Goal: Task Accomplishment & Management: Manage account settings

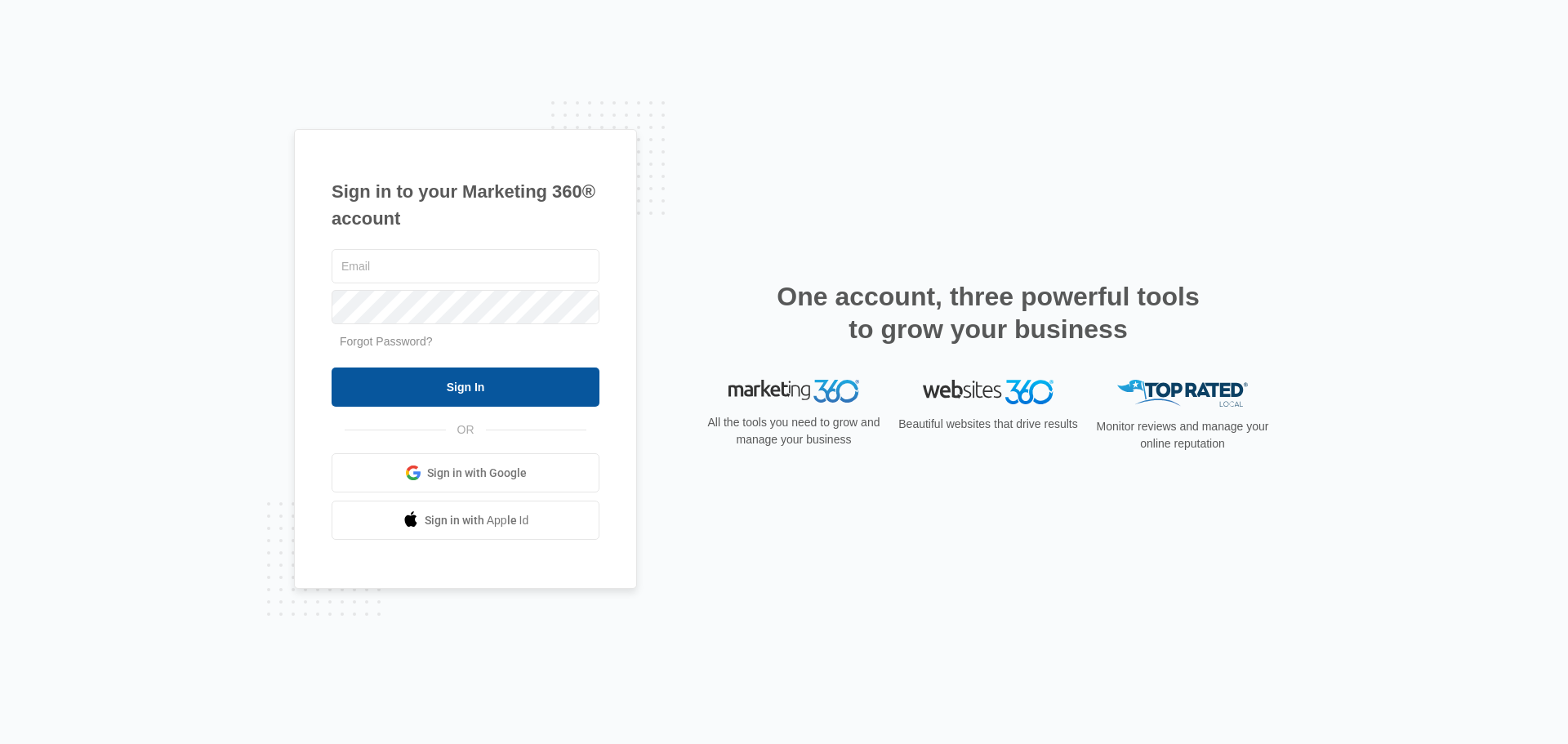
type input "amber@westernconstructionsystems.com"
click at [521, 406] on input "Sign In" at bounding box center [465, 387] width 268 height 39
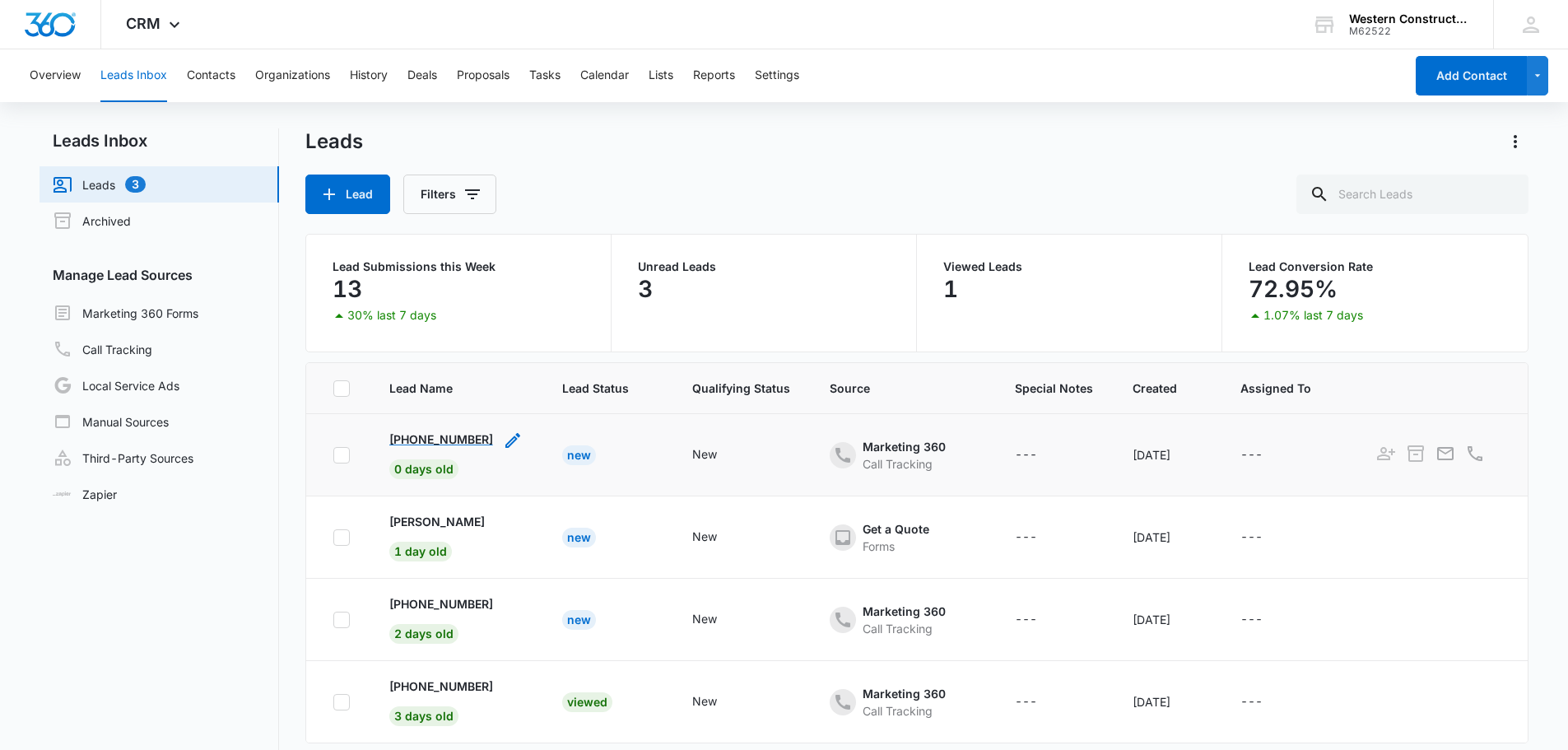
click at [452, 440] on p "+15415132055" at bounding box center [441, 439] width 104 height 17
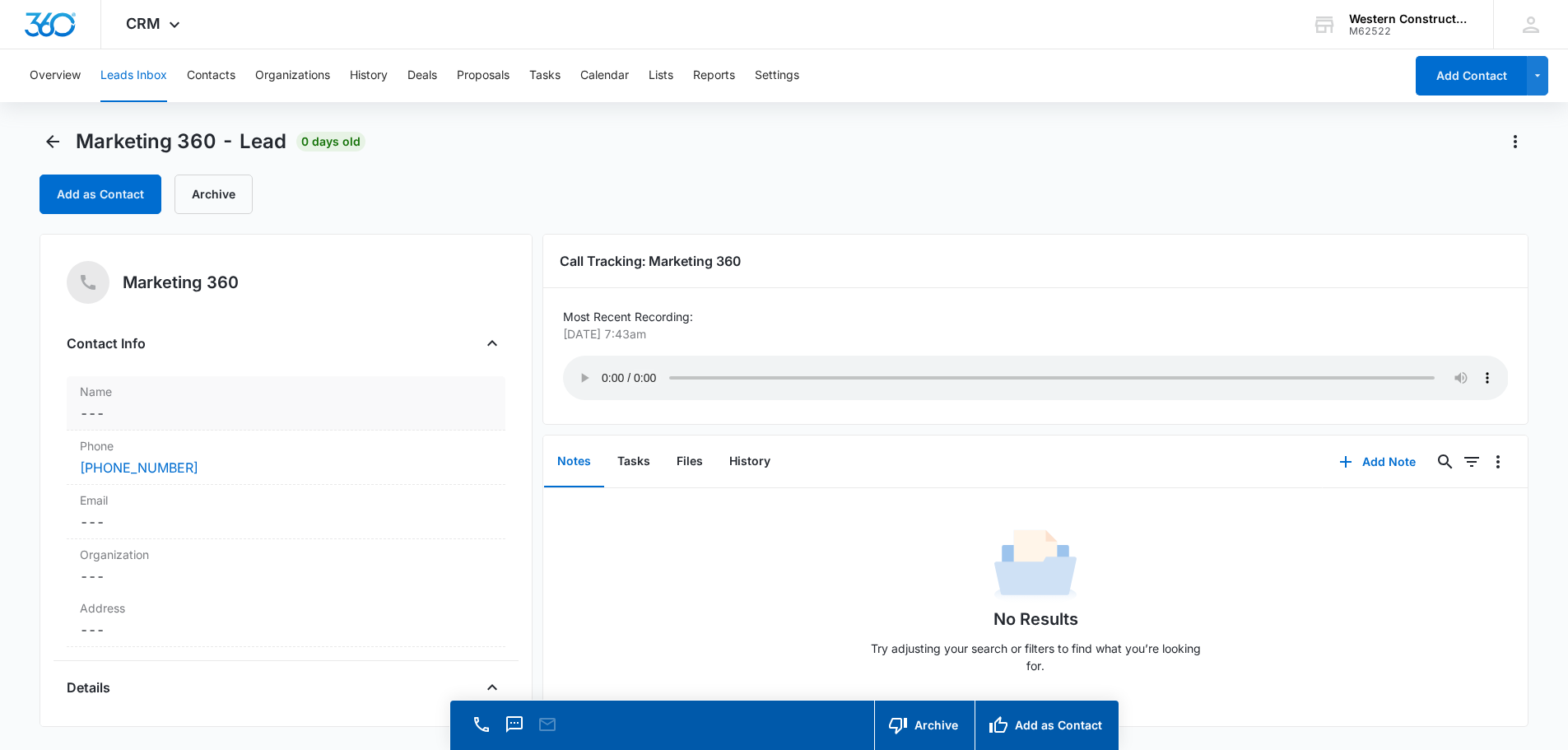
click at [221, 409] on dd "Cancel Save Changes ---" at bounding box center [287, 413] width 412 height 20
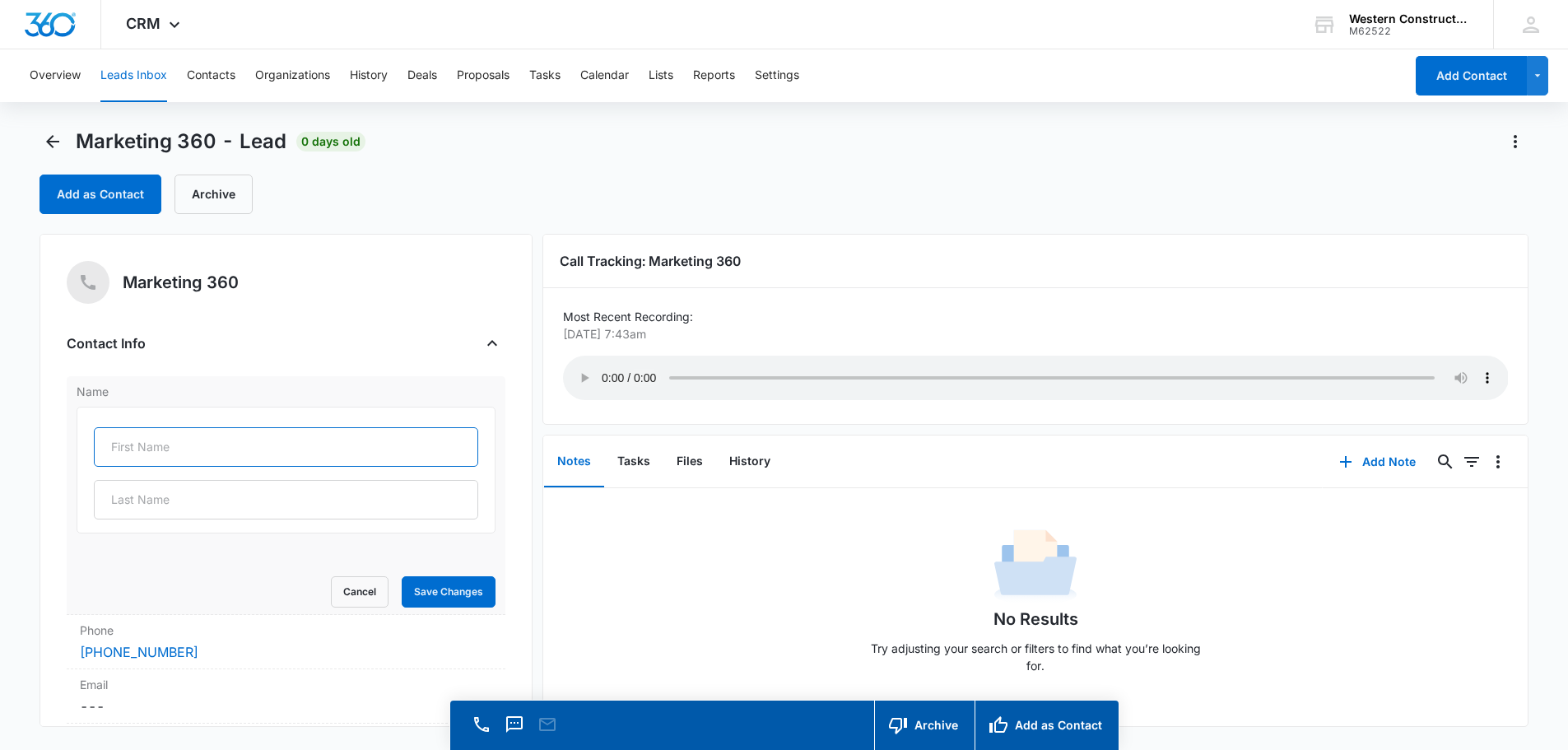
click at [150, 439] on input "text" at bounding box center [286, 447] width 384 height 40
type input "Evan"
type input "Keith"
click at [419, 596] on button "Save Changes" at bounding box center [448, 592] width 94 height 31
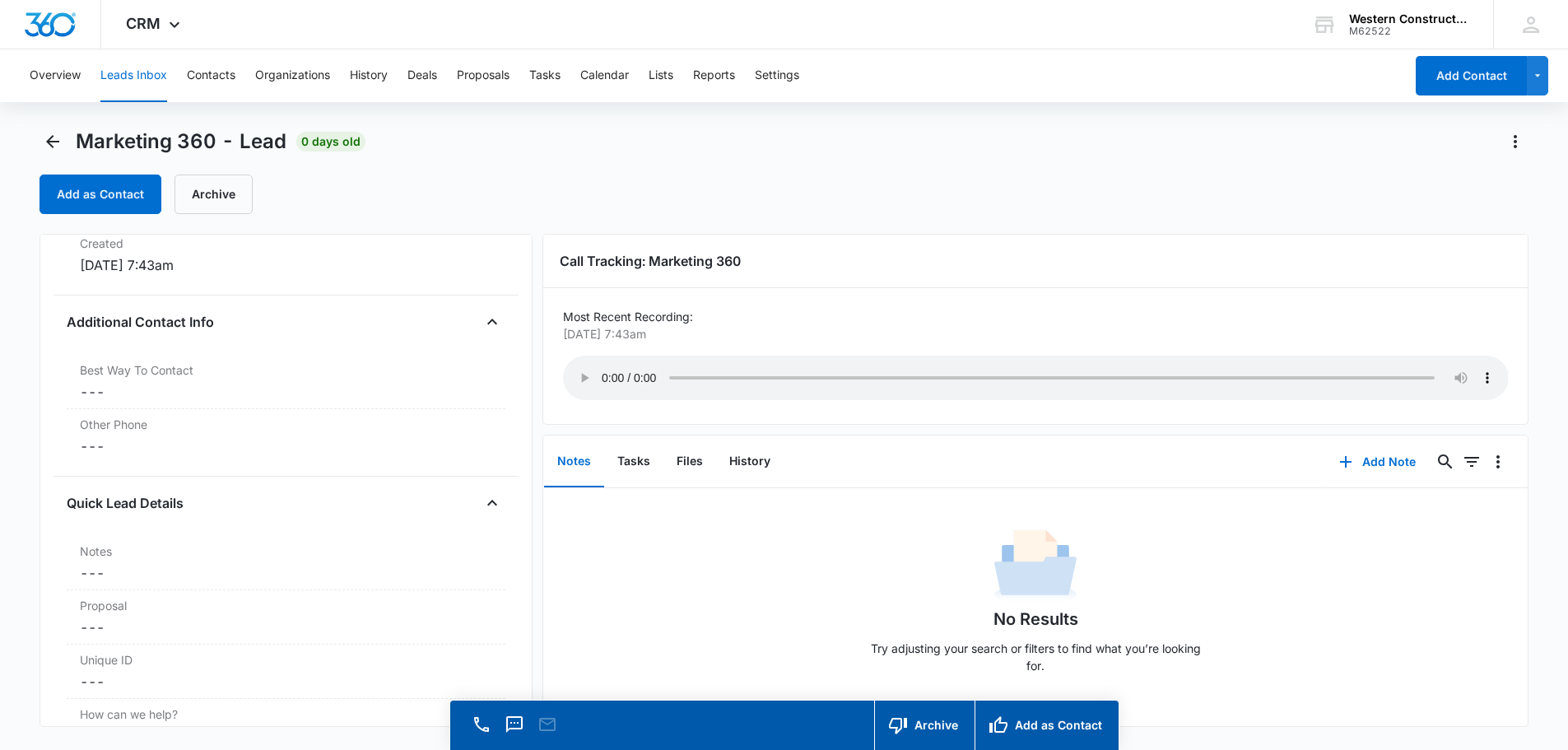
scroll to position [1132, 0]
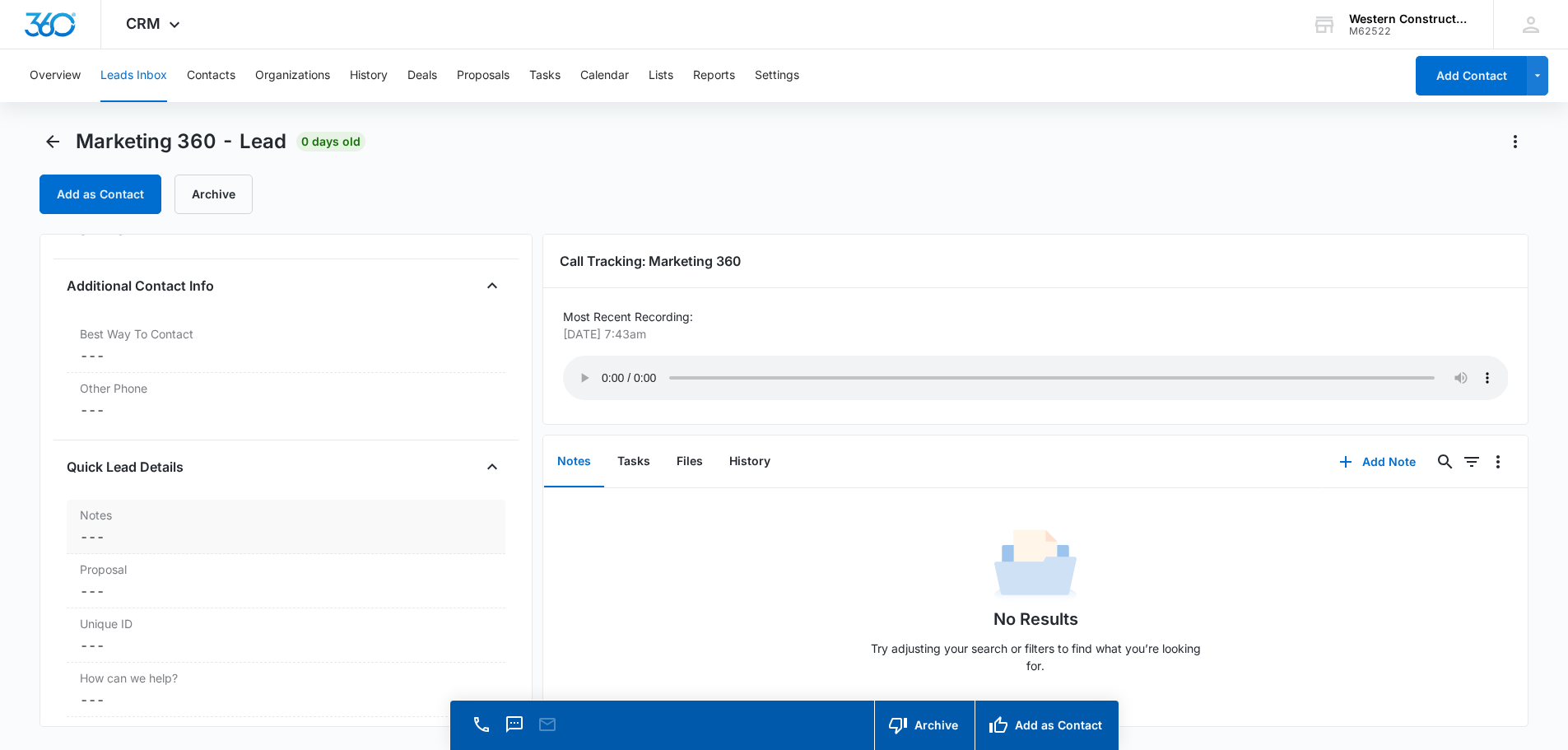
click at [145, 536] on dd "Cancel Save Changes ---" at bounding box center [287, 536] width 412 height 20
click at [155, 568] on textarea "Notes" at bounding box center [286, 577] width 419 height 94
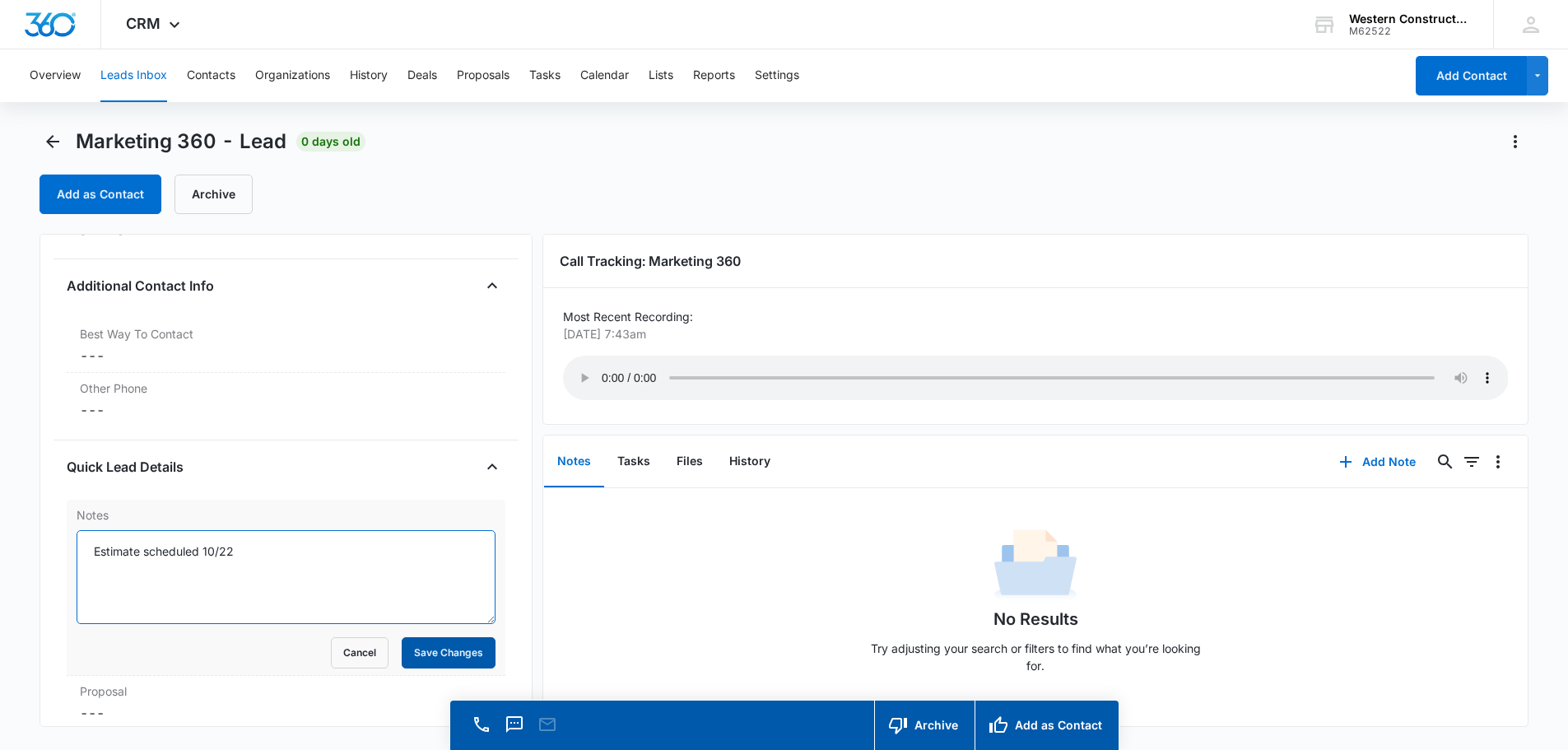
type textarea "Estimate scheduled 10/22"
click at [452, 657] on button "Save Changes" at bounding box center [448, 652] width 94 height 31
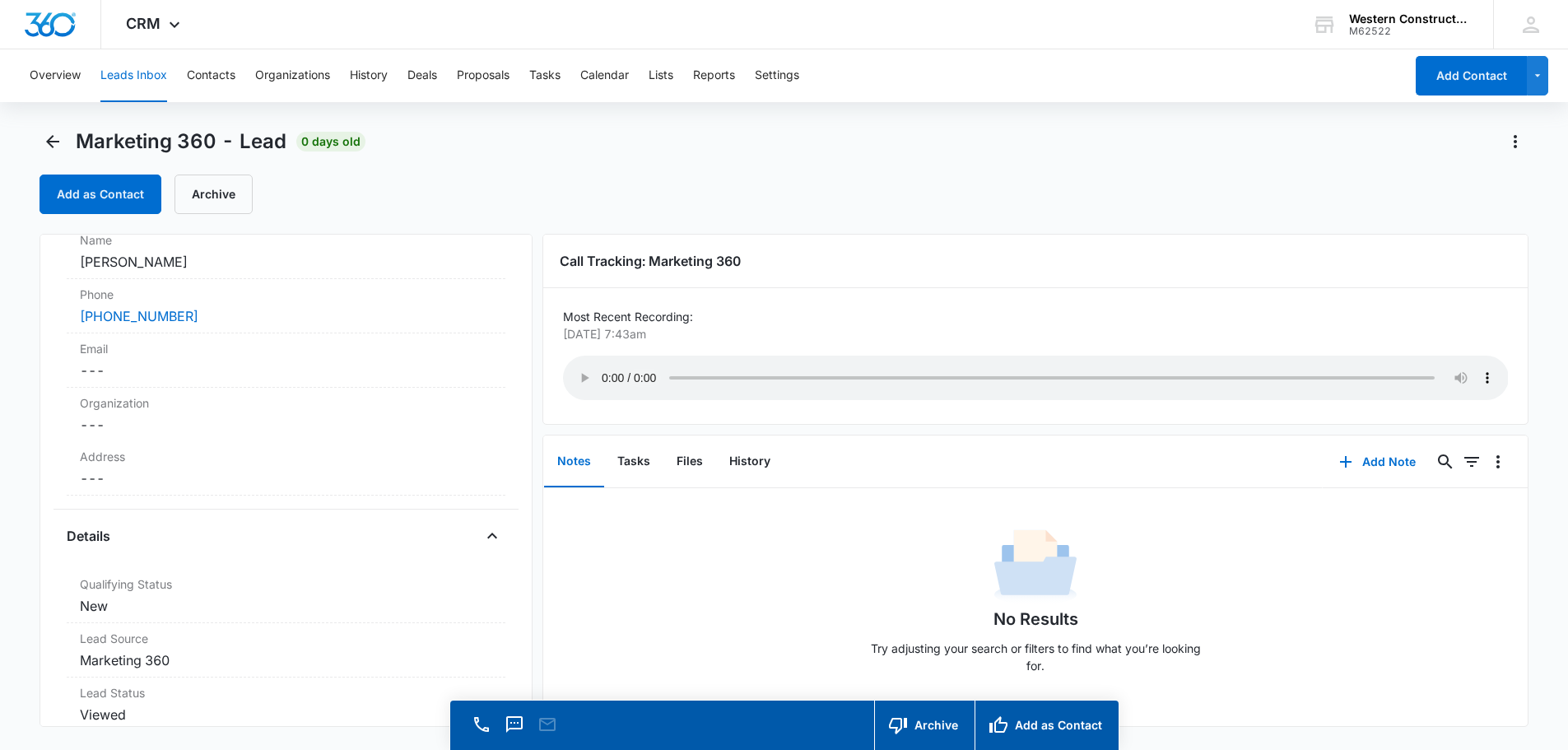
scroll to position [145, 0]
click at [91, 192] on button "Add as Contact" at bounding box center [100, 194] width 122 height 40
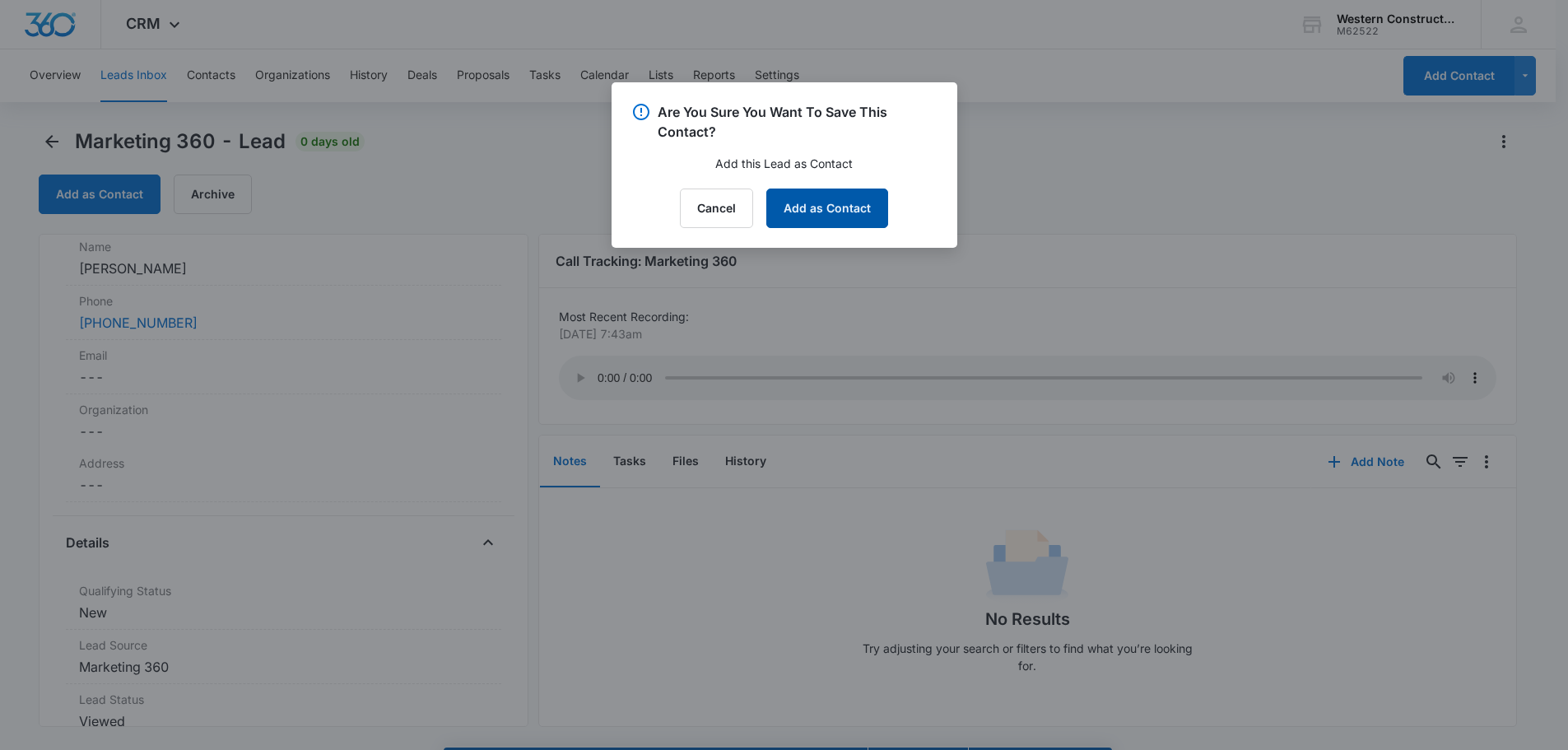
click at [809, 213] on button "Add as Contact" at bounding box center [827, 208] width 122 height 40
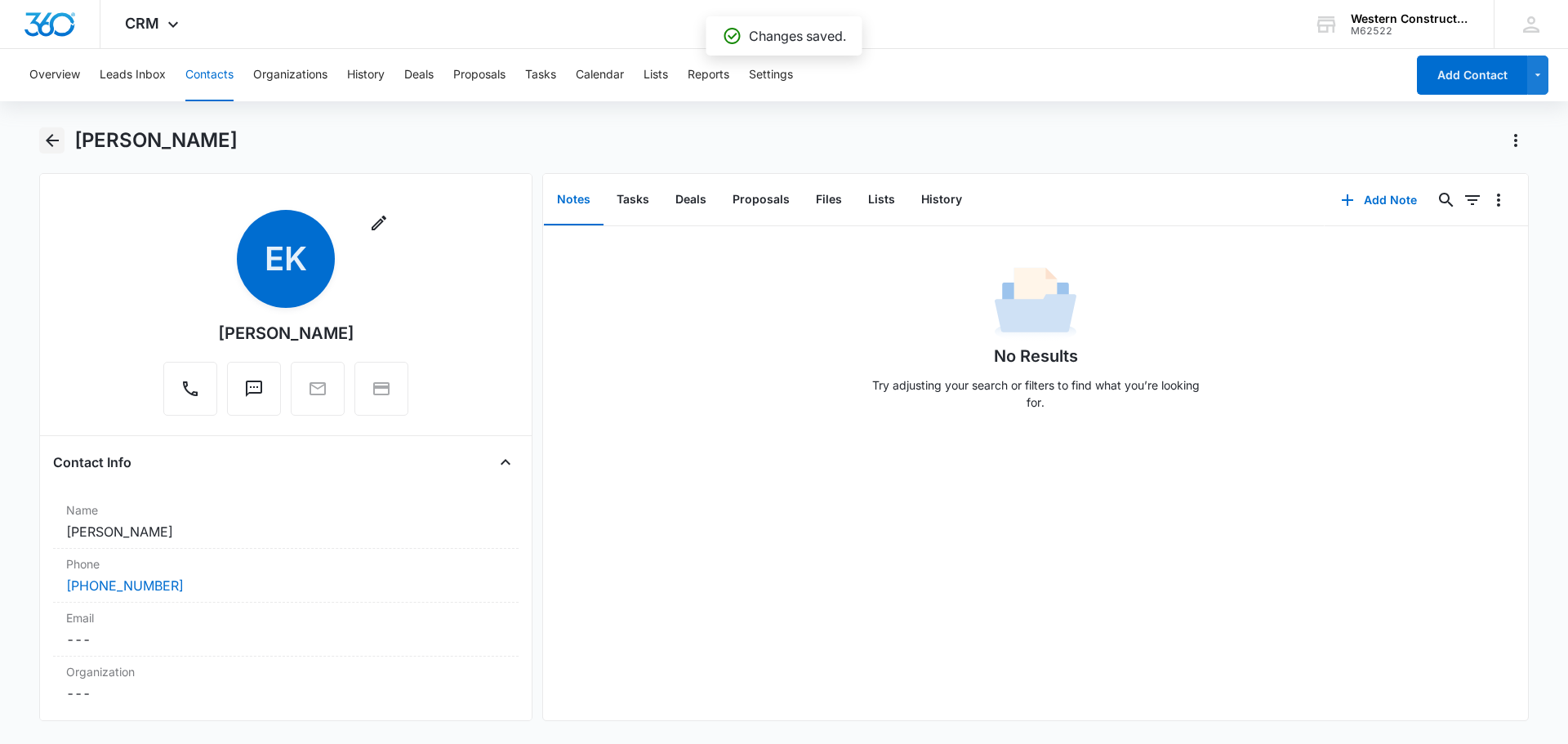
click at [58, 151] on button "Back" at bounding box center [52, 140] width 26 height 27
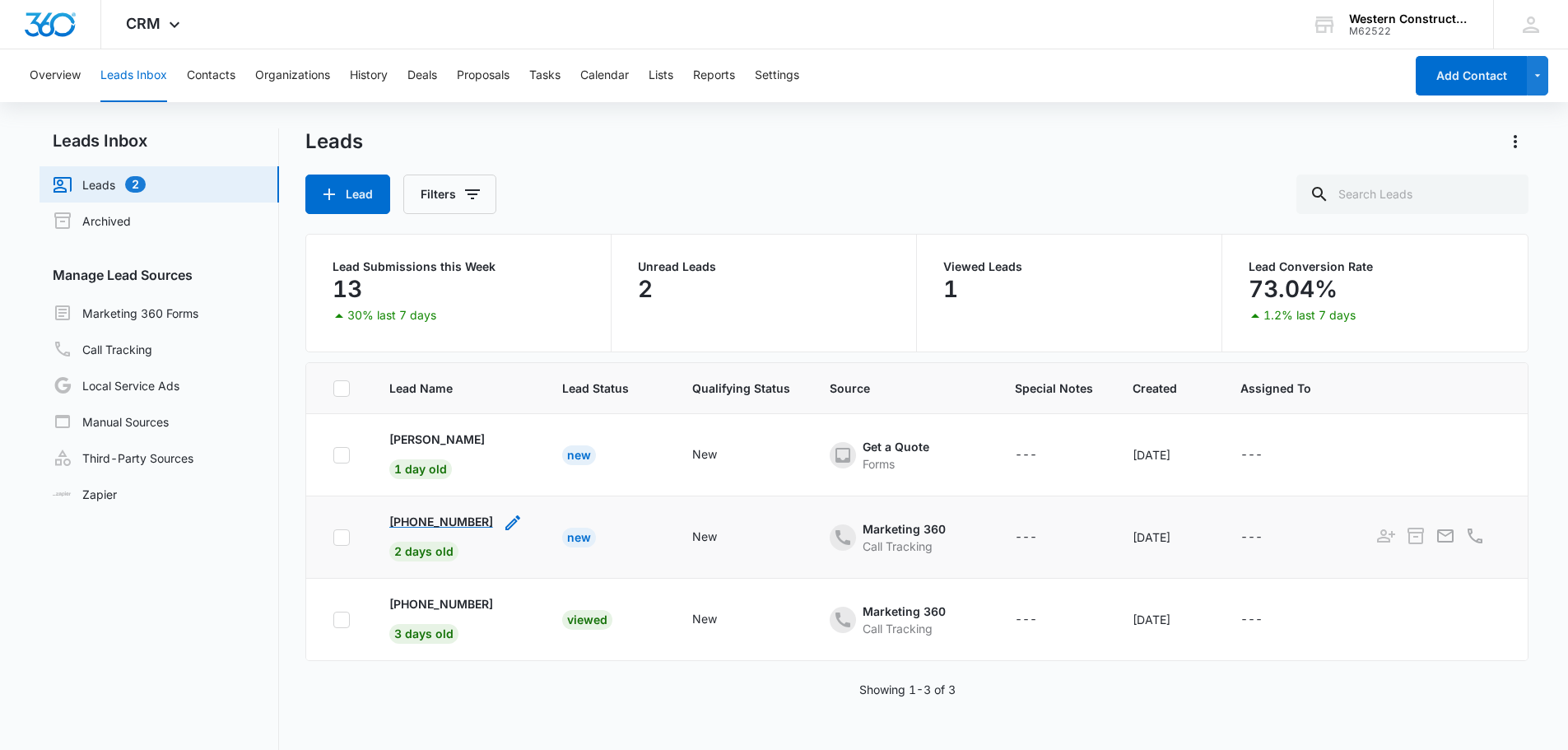
click at [441, 526] on p "+15037053725" at bounding box center [441, 521] width 104 height 17
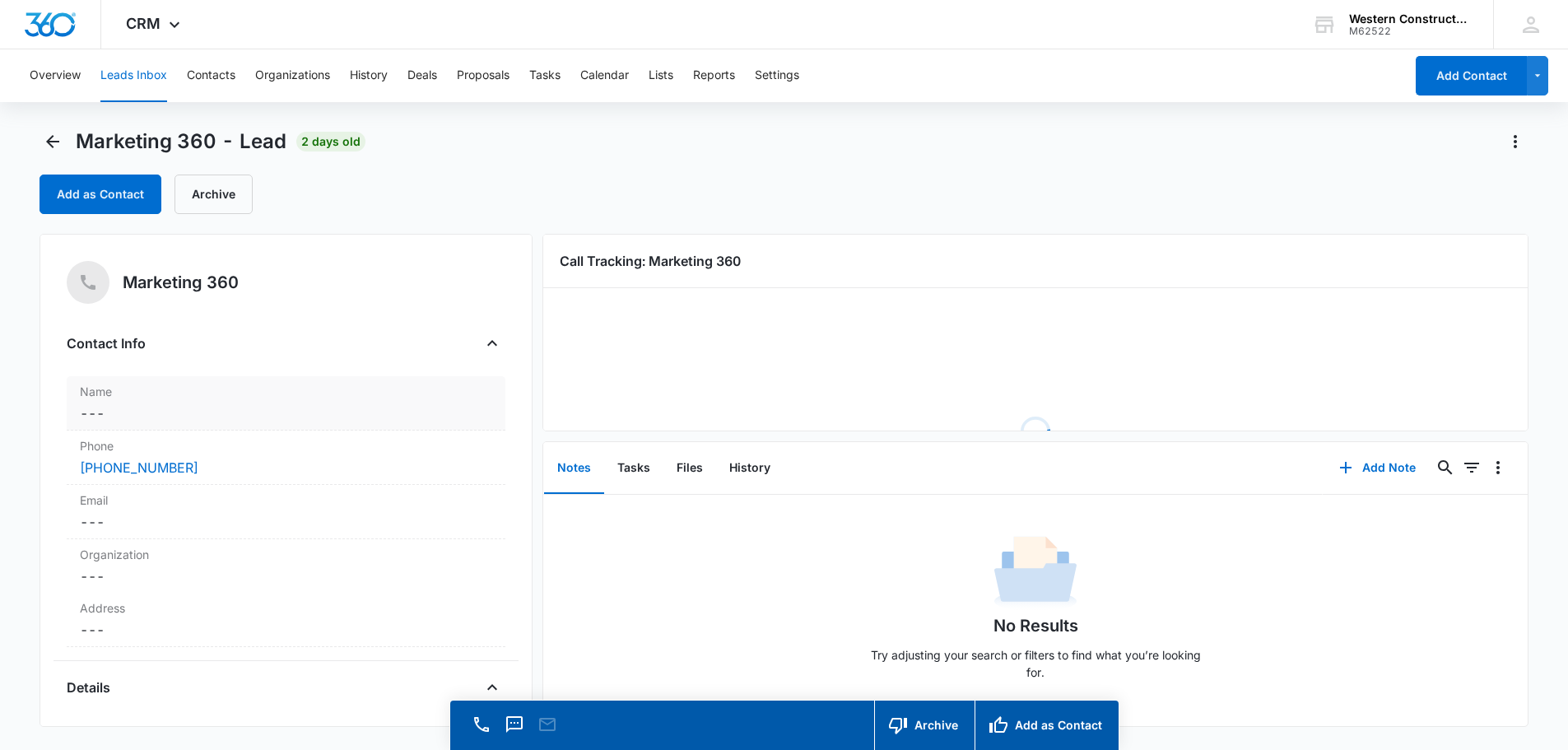
click at [115, 417] on dd "Cancel Save Changes ---" at bounding box center [287, 413] width 412 height 20
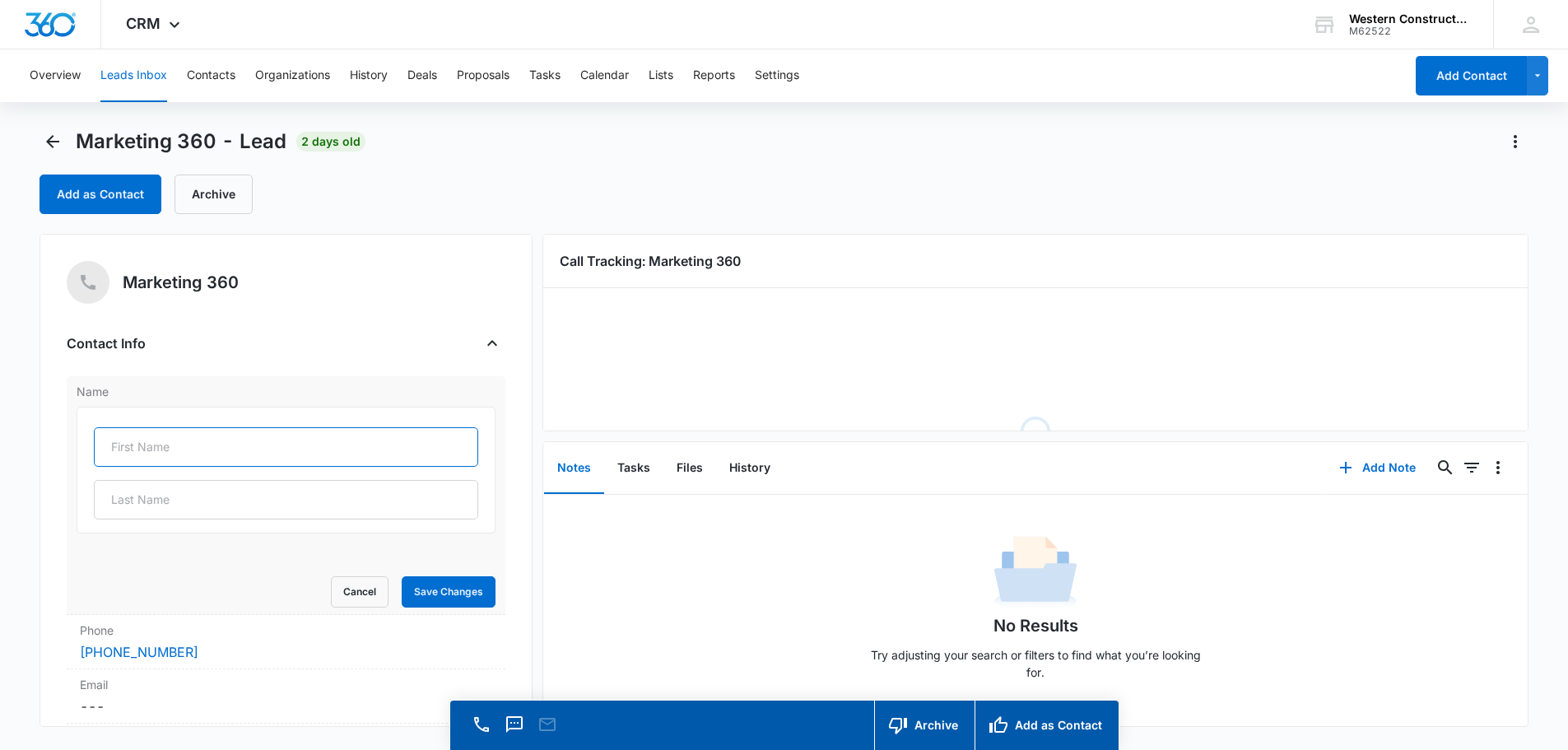
click at [202, 447] on input "text" at bounding box center [286, 447] width 384 height 40
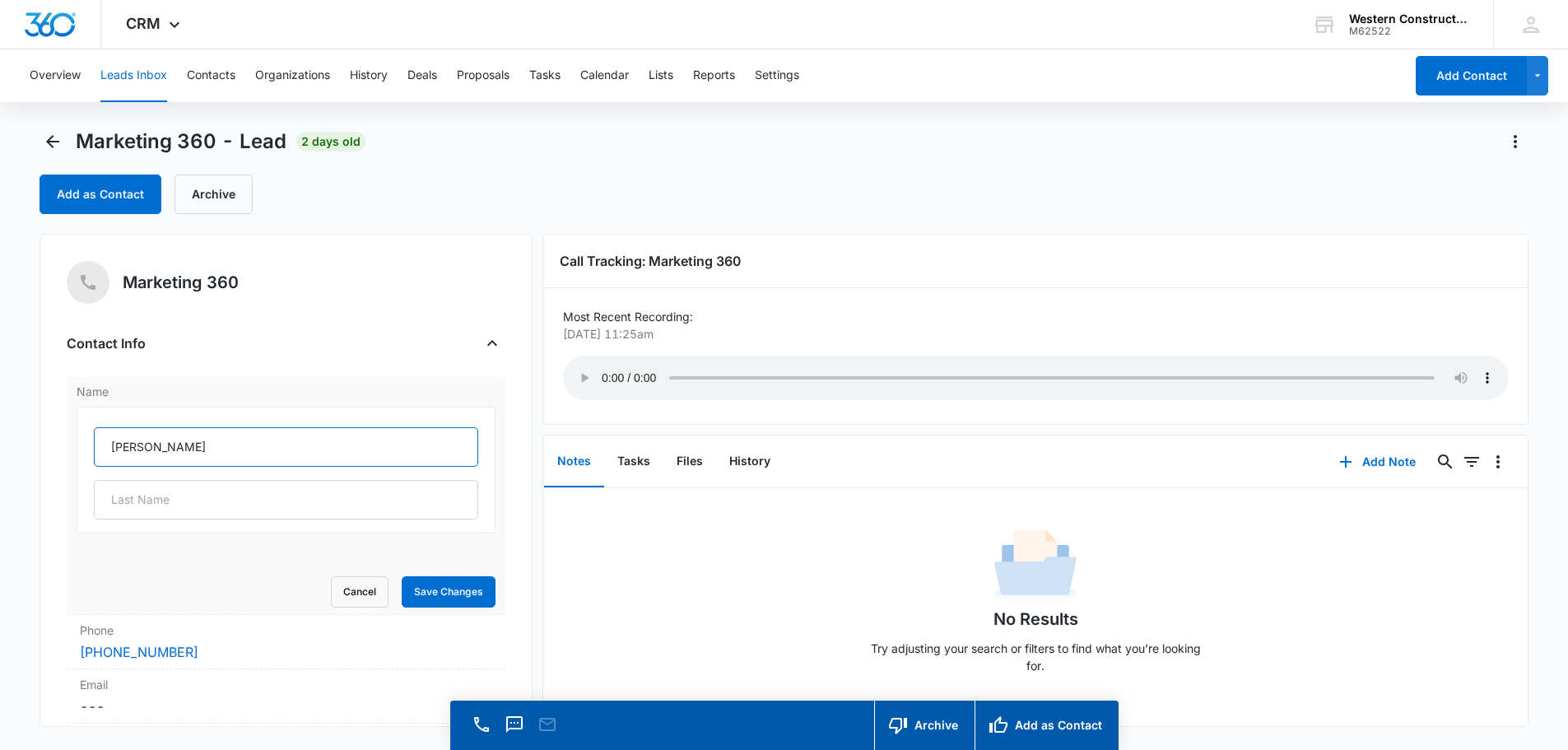
type input "Bruce"
type input "Bradbury"
click at [450, 594] on button "Save Changes" at bounding box center [448, 592] width 94 height 31
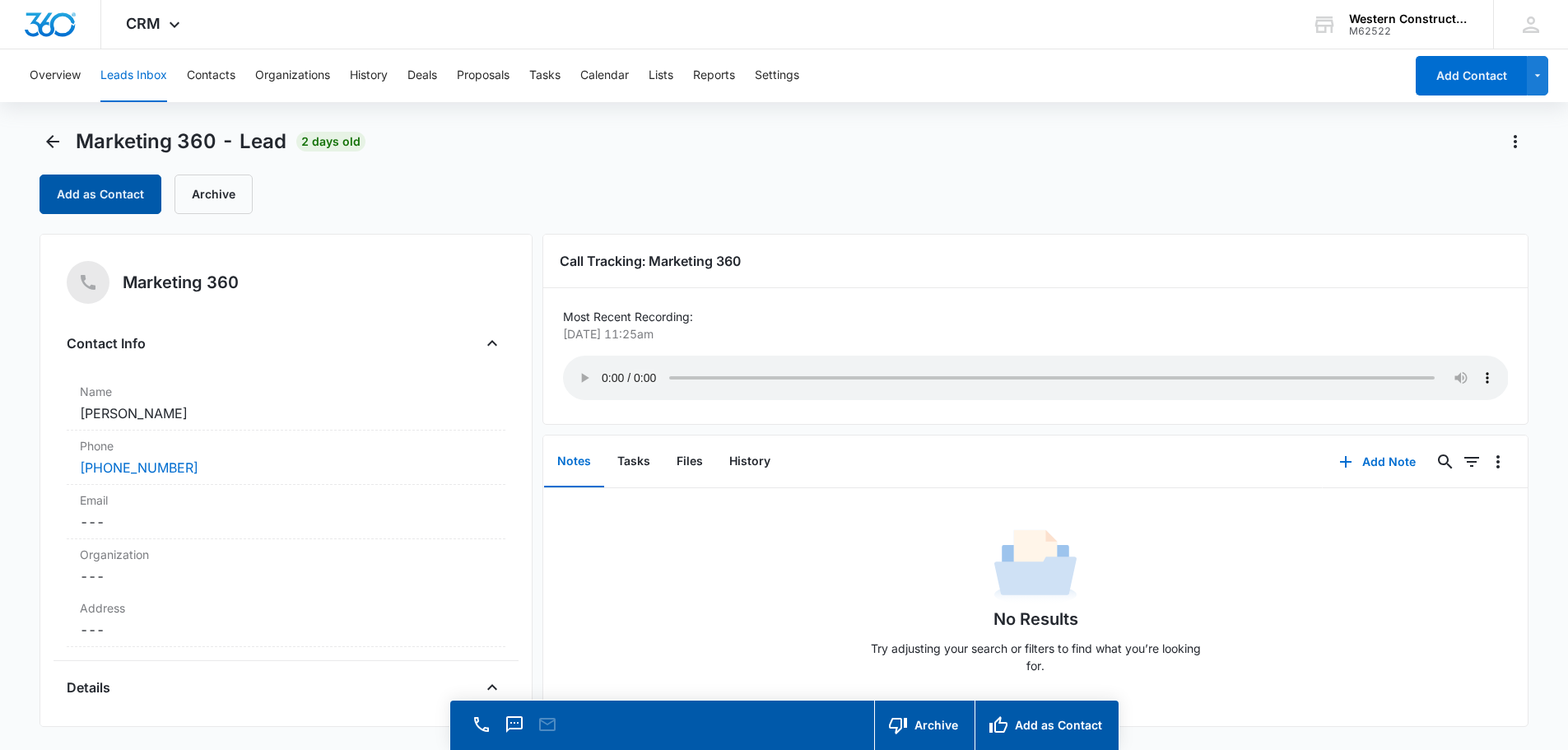
click at [85, 202] on button "Add as Contact" at bounding box center [100, 194] width 122 height 40
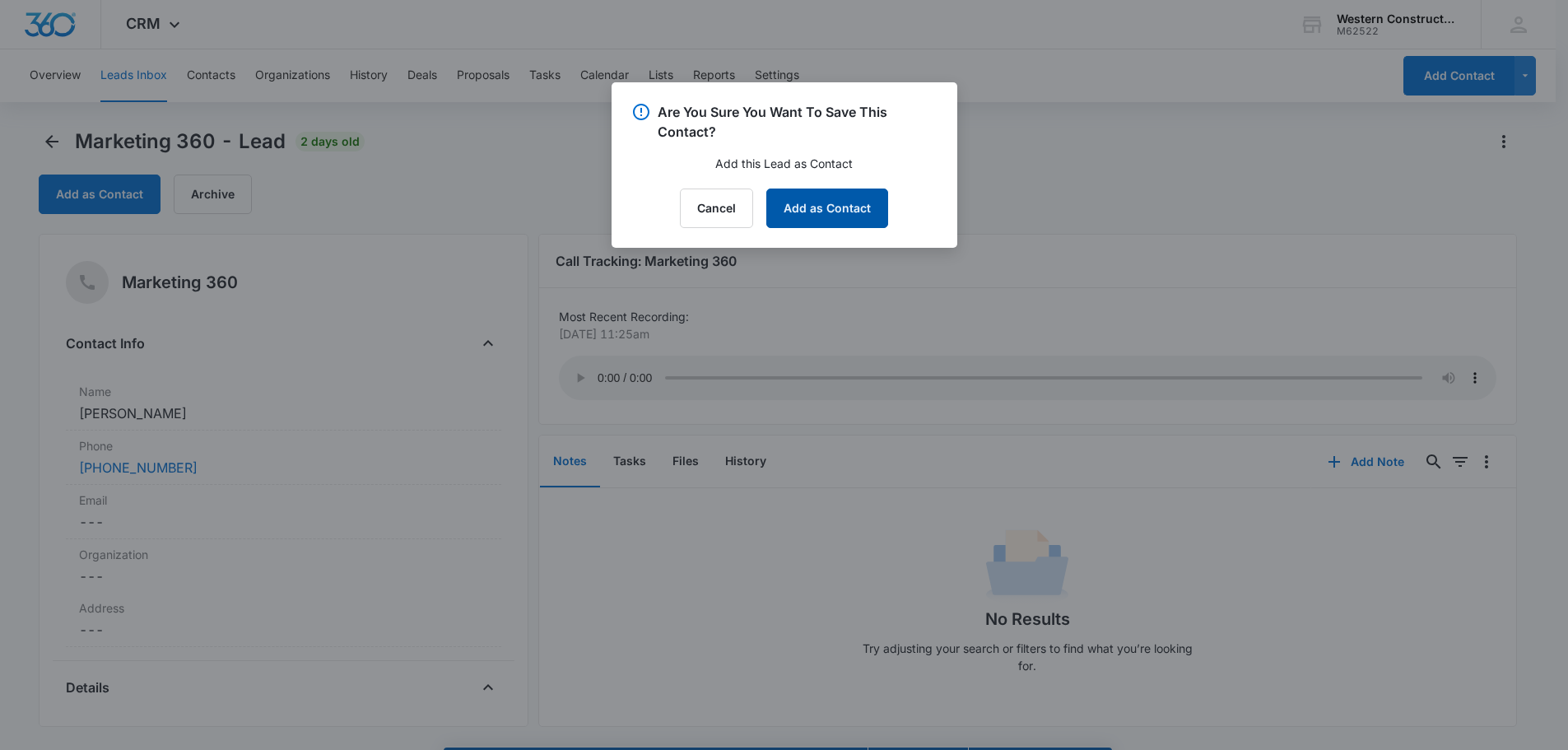
click at [828, 215] on button "Add as Contact" at bounding box center [827, 208] width 122 height 40
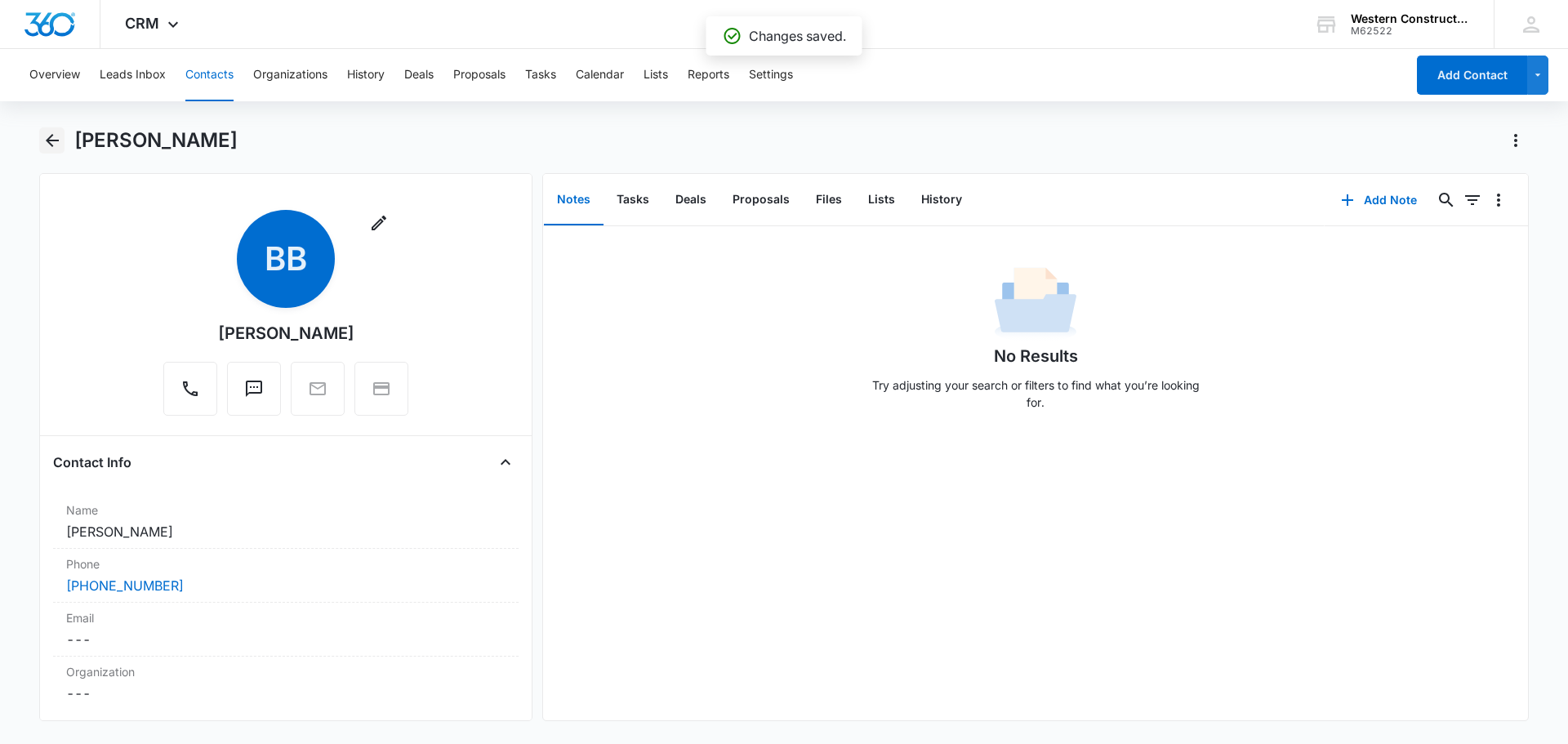
click at [51, 133] on icon "Back" at bounding box center [52, 140] width 20 height 20
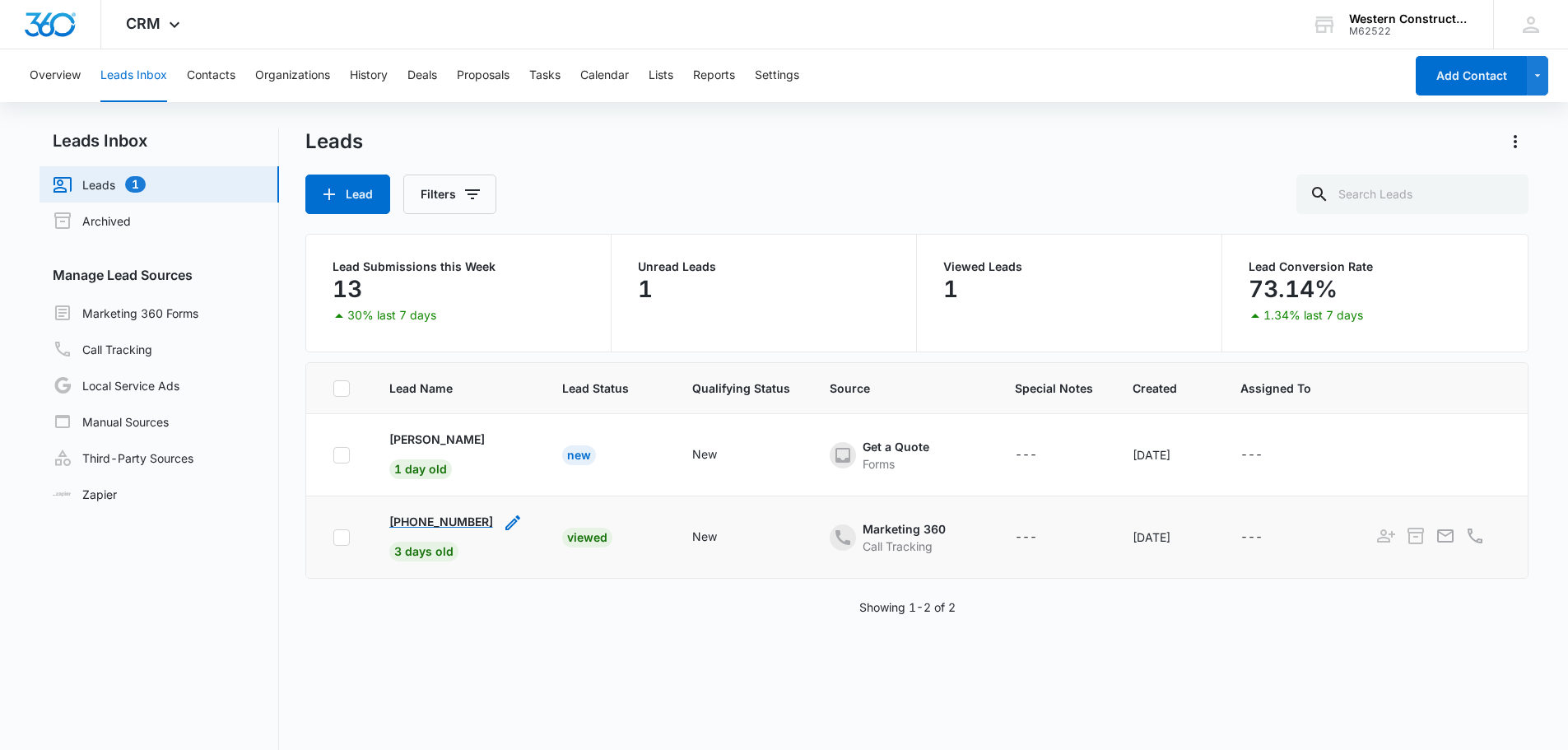
click at [437, 526] on p "+15412212688" at bounding box center [441, 521] width 104 height 17
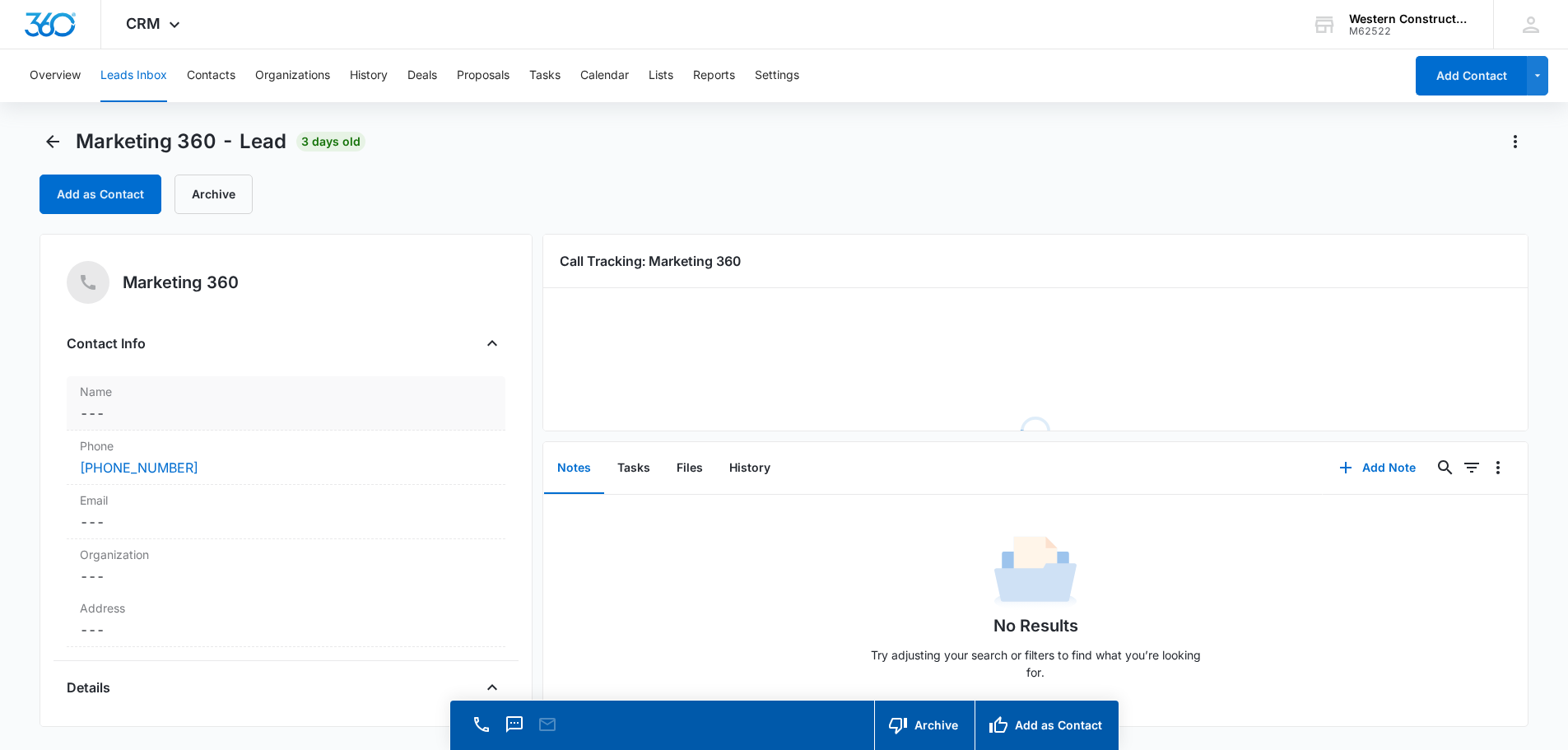
click at [152, 415] on dd "Cancel Save Changes ---" at bounding box center [287, 413] width 412 height 20
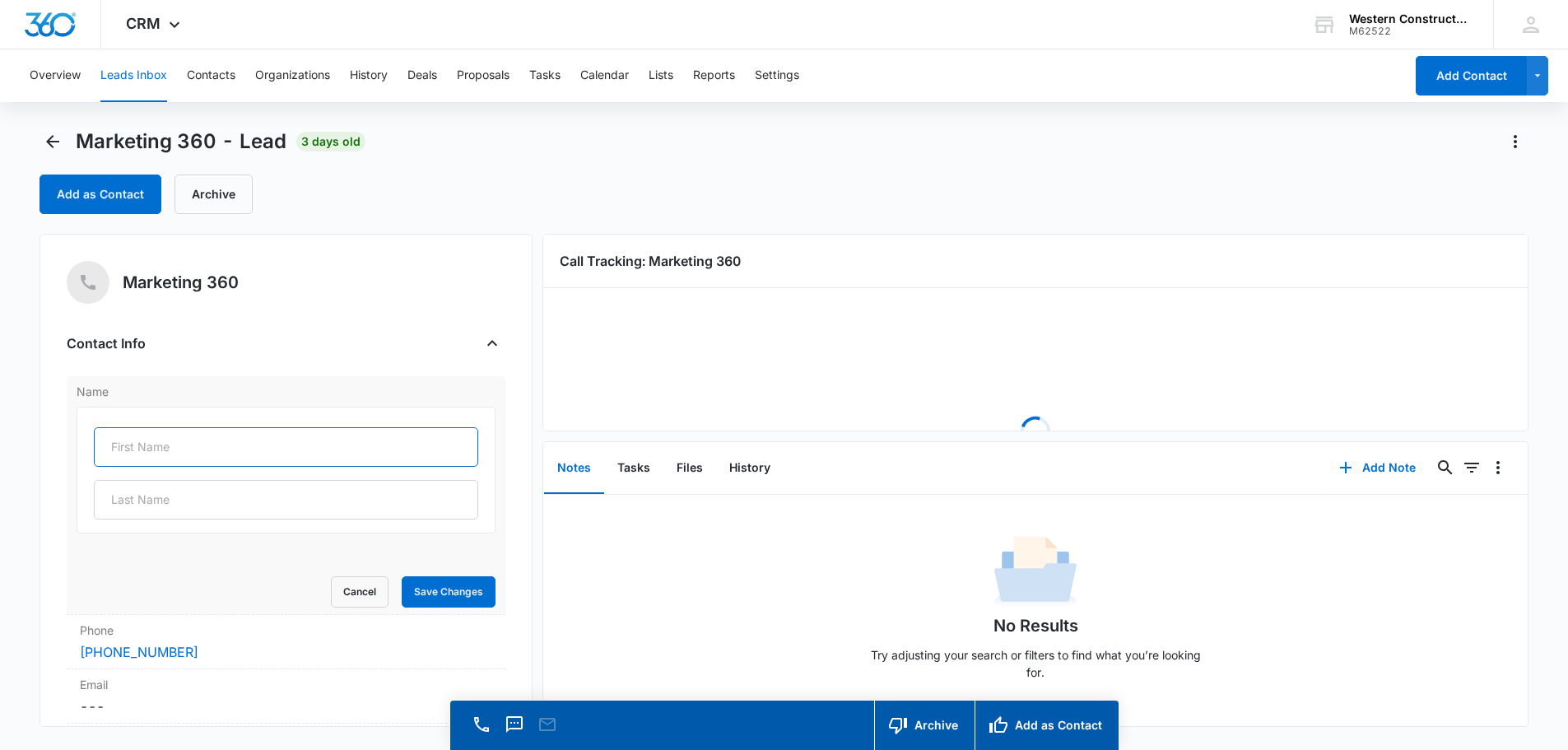
click at [140, 448] on input "text" at bounding box center [286, 447] width 384 height 40
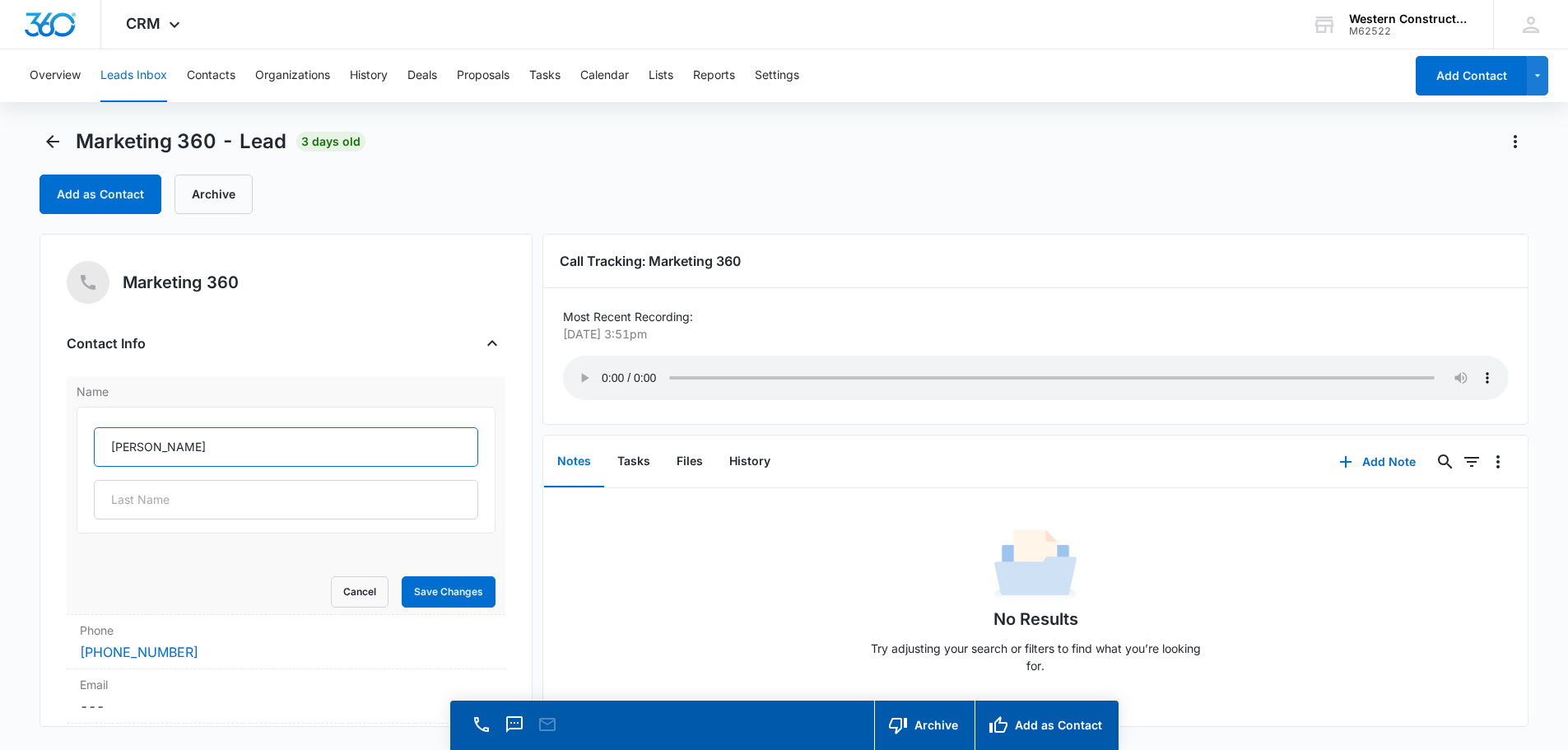
type input "Stan"
type input "Cram"
click at [462, 593] on button "Save Changes" at bounding box center [448, 592] width 94 height 31
